Goal: Find specific page/section: Find specific page/section

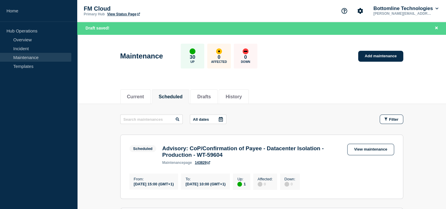
click at [41, 53] on link "Maintenance" at bounding box center [35, 57] width 71 height 9
click at [37, 55] on link "Maintenance" at bounding box center [35, 57] width 71 height 9
click at [207, 92] on li "Drafts" at bounding box center [203, 96] width 27 height 14
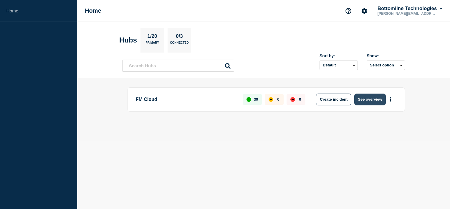
click at [361, 98] on button "See overview" at bounding box center [369, 99] width 31 height 12
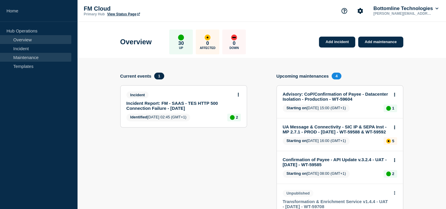
click at [40, 55] on link "Maintenance" at bounding box center [35, 57] width 71 height 9
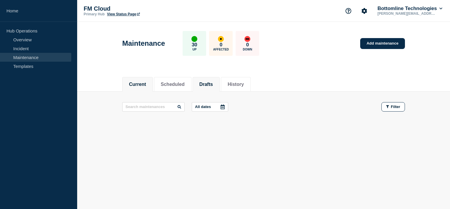
click at [216, 78] on li "Drafts" at bounding box center [206, 84] width 27 height 14
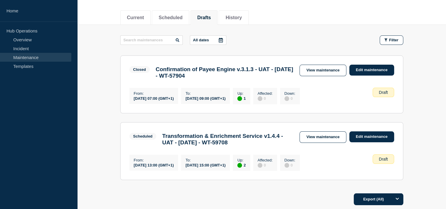
scroll to position [70, 0]
